Goal: Task Accomplishment & Management: Manage account settings

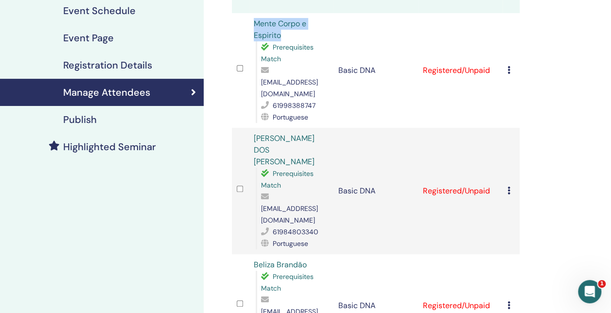
drag, startPoint x: 281, startPoint y: 37, endPoint x: 254, endPoint y: 18, distance: 32.9
click at [254, 18] on div "Mente Corpo e Espirito Prerequisites Match mce@espacomultidimensional.com 61998…" at bounding box center [291, 70] width 75 height 105
copy link "Mente Corpo e Espirito"
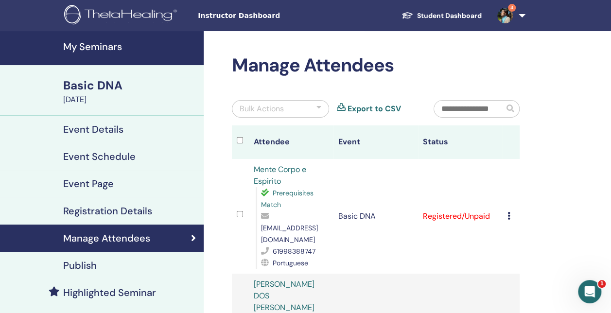
click at [98, 130] on h4 "Event Details" at bounding box center [93, 130] width 60 height 12
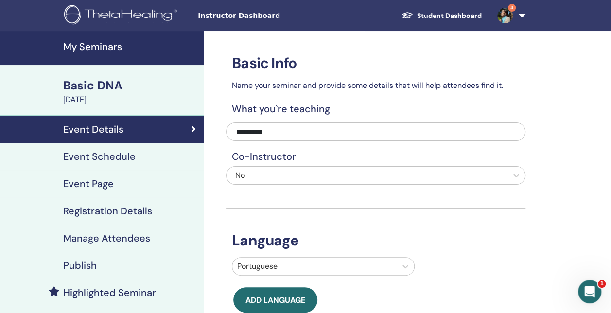
click at [116, 236] on h4 "Manage Attendees" at bounding box center [106, 239] width 87 height 12
